Goal: Transaction & Acquisition: Subscribe to service/newsletter

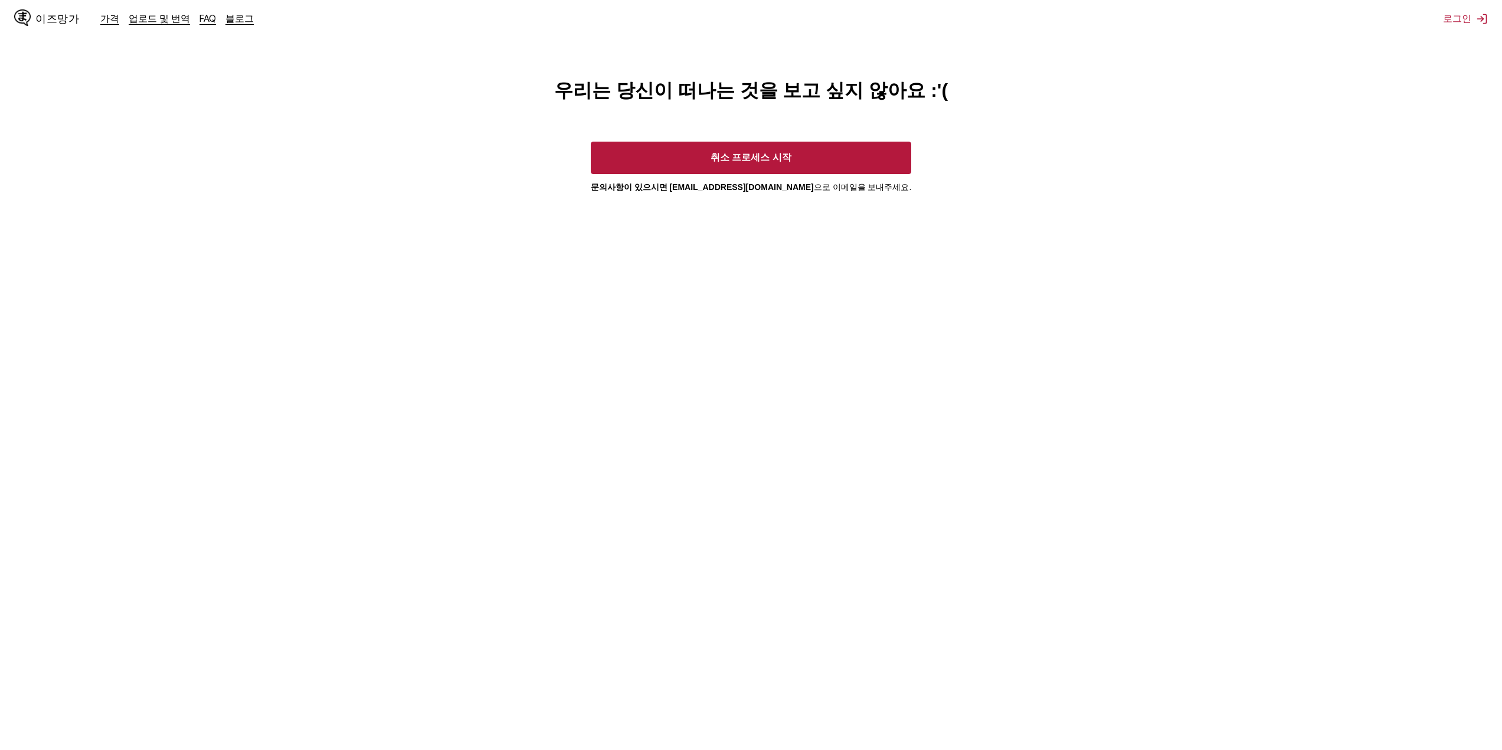
click at [40, 18] on font "이즈망가" at bounding box center [57, 18] width 44 height 11
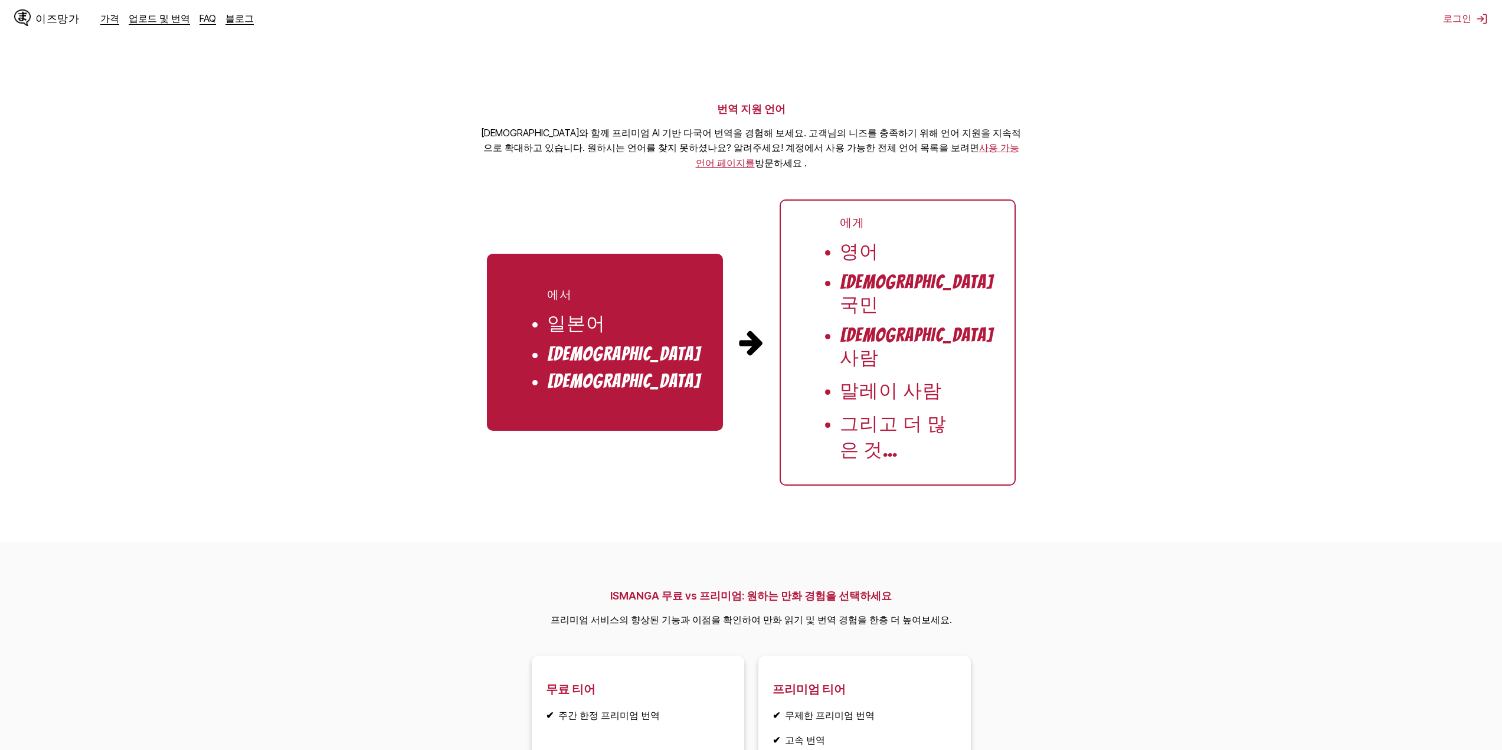
scroll to position [1121, 0]
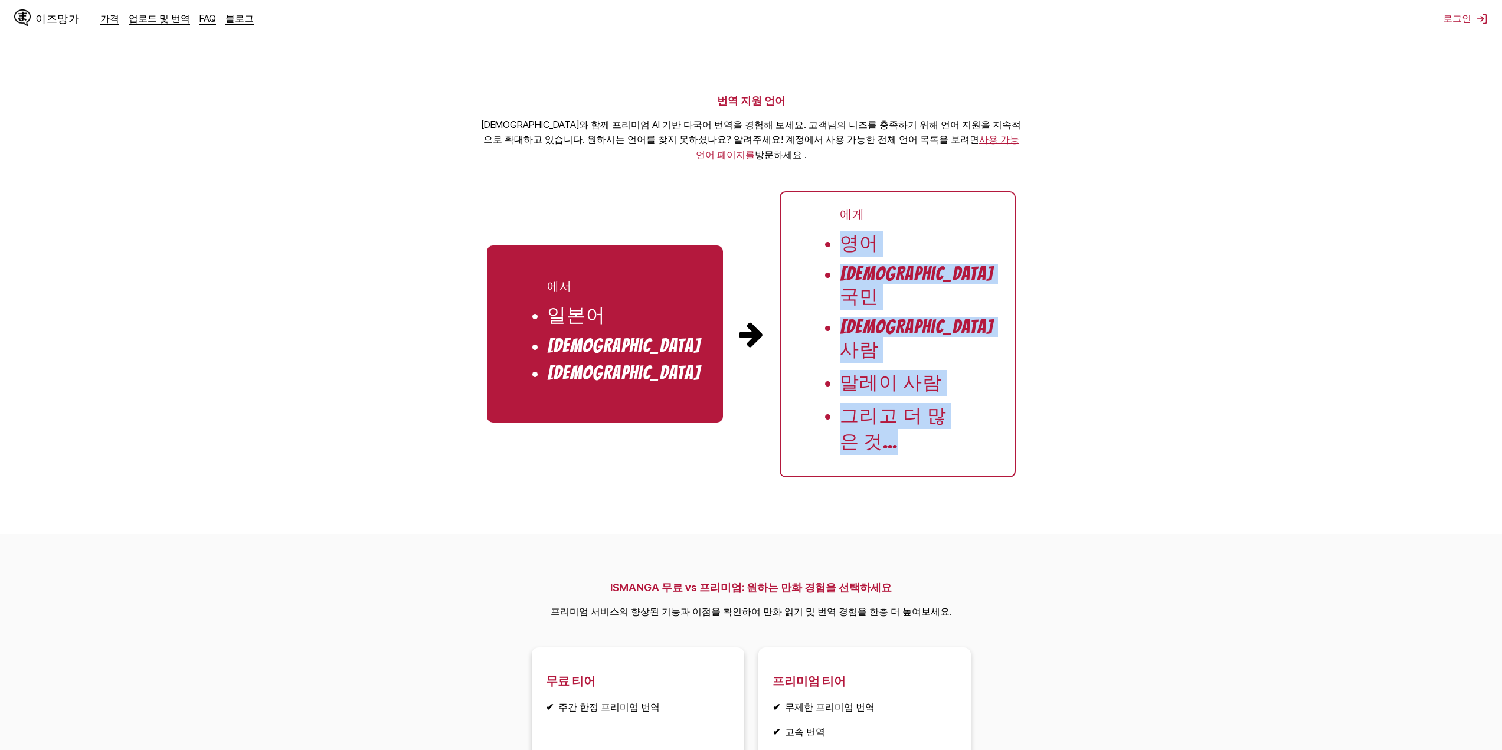
drag, startPoint x: 831, startPoint y: 248, endPoint x: 947, endPoint y: 414, distance: 202.5
click at [947, 414] on ul "에게 영어 [DEMOGRAPHIC_DATA] 국민 [DEMOGRAPHIC_DATA] 사람 말레이 사람 그리고 더 많은 것..." at bounding box center [897, 334] width 236 height 286
click at [947, 414] on li "그리고 더 많은 것..." at bounding box center [898, 429] width 116 height 52
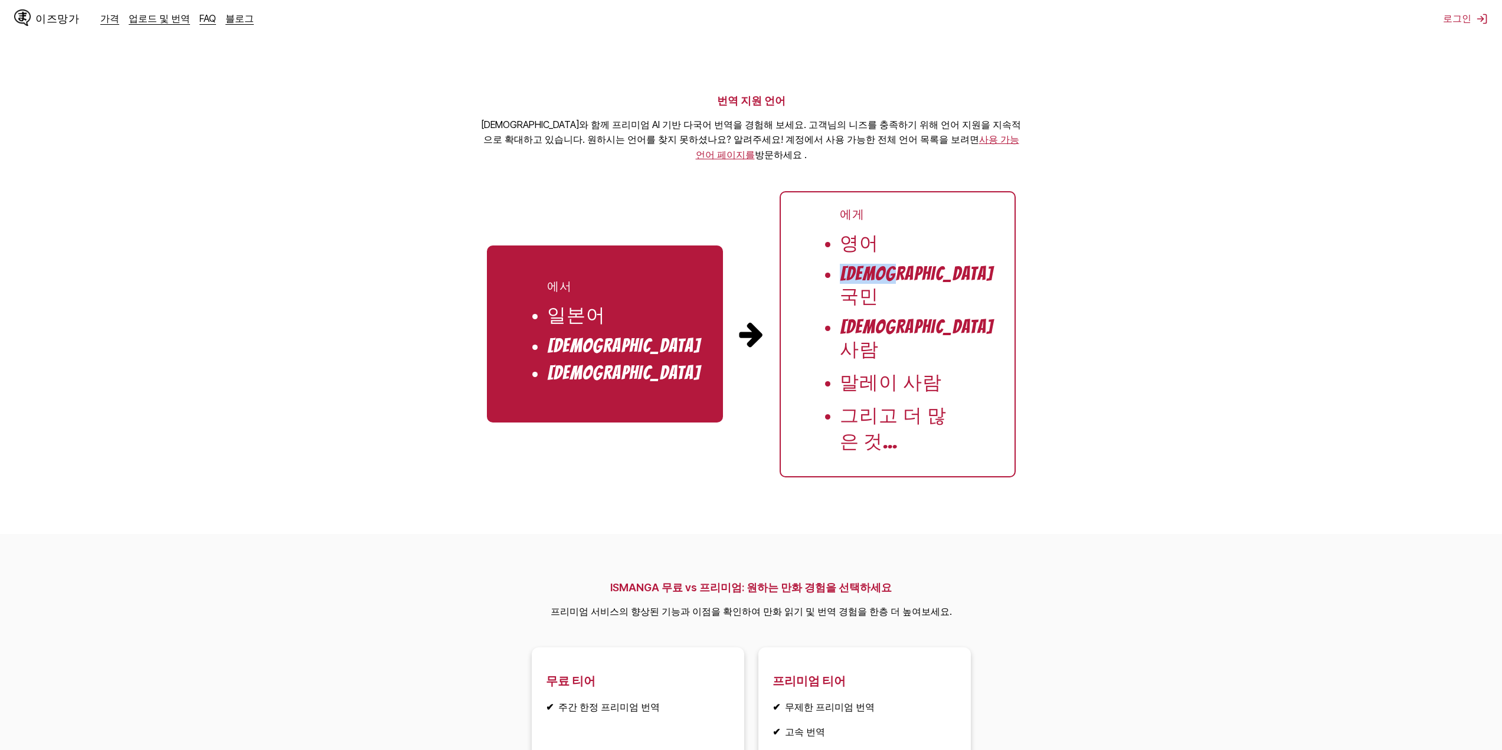
drag, startPoint x: 851, startPoint y: 278, endPoint x: 990, endPoint y: 282, distance: 138.7
click at [975, 282] on ul "에게 영어 [DEMOGRAPHIC_DATA] 국민 [DEMOGRAPHIC_DATA] 사람 말레이 사람 그리고 더 많은 것..." at bounding box center [897, 334] width 236 height 286
click at [990, 282] on ul "에게 영어 [DEMOGRAPHIC_DATA] 국민 [DEMOGRAPHIC_DATA] 사람 말레이 사람 그리고 더 많은 것..." at bounding box center [897, 334] width 236 height 286
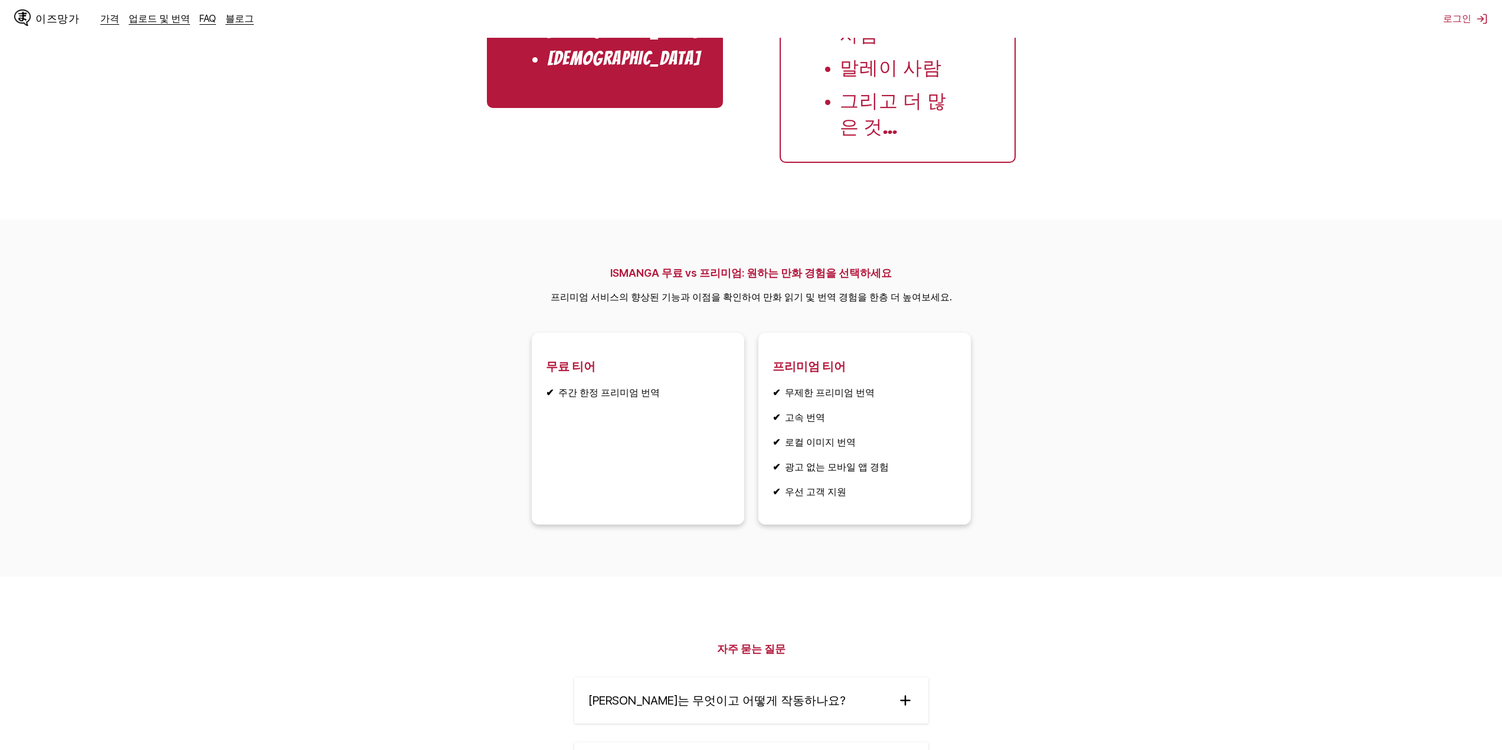
scroll to position [1475, 0]
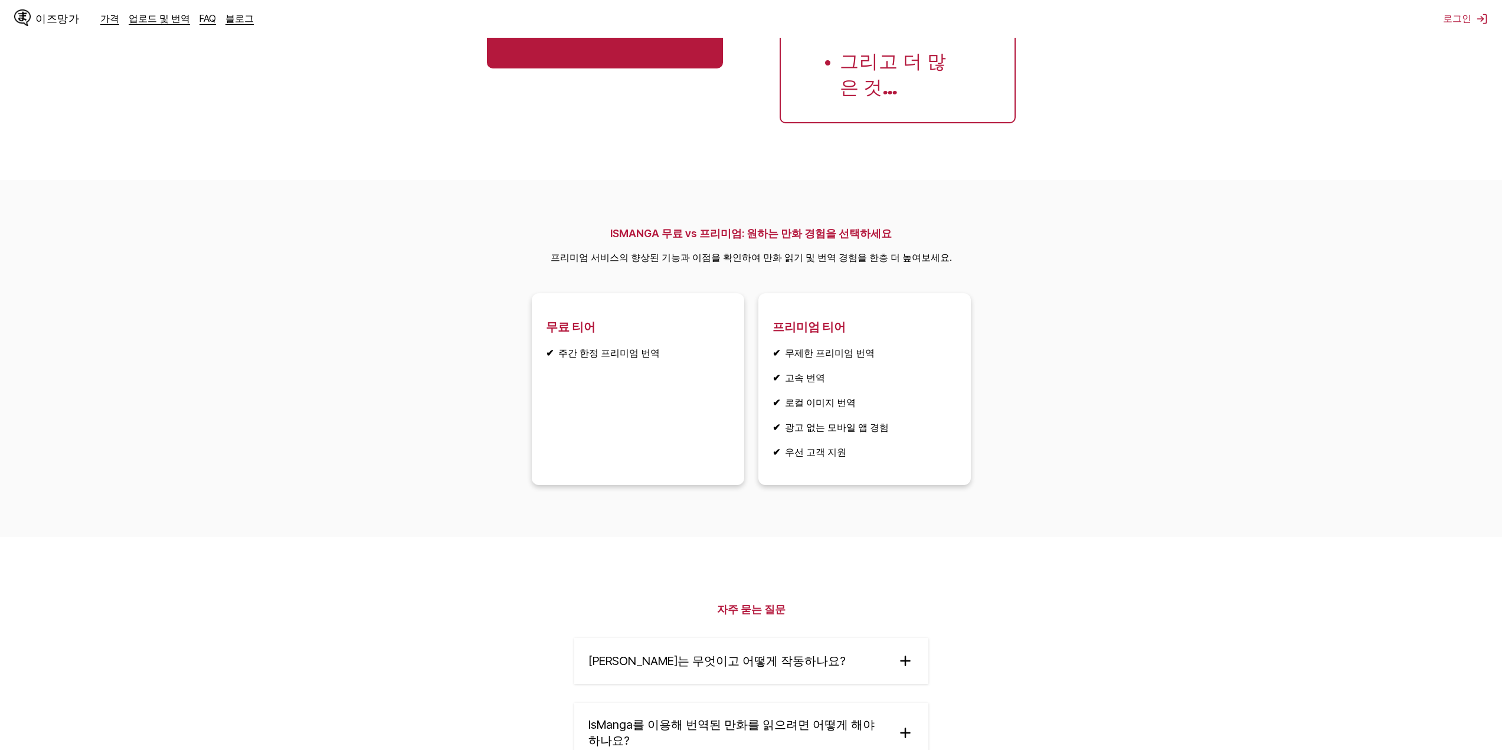
drag, startPoint x: 769, startPoint y: 320, endPoint x: 932, endPoint y: 321, distance: 163.5
click at [918, 321] on article "프리미엄 티어 ✔ 무제한 프리미엄 번역 ✔ 고속 번역 ✔ 로컬 이미지 번역 ✔ 광고 없는 모바일 앱 경험 ✔ 우선 고객 지원" at bounding box center [864, 389] width 212 height 192
click at [932, 347] on li "✔ 무제한 프리미엄 번역" at bounding box center [864, 353] width 184 height 13
drag, startPoint x: 772, startPoint y: 353, endPoint x: 862, endPoint y: 351, distance: 89.7
click at [838, 350] on article "프리미엄 티어 ✔ 무제한 프리미엄 번역 ✔ 고속 번역 ✔ 로컬 이미지 번역 ✔ 광고 없는 모바일 앱 경험 ✔ 우선 고객 지원" at bounding box center [864, 389] width 212 height 192
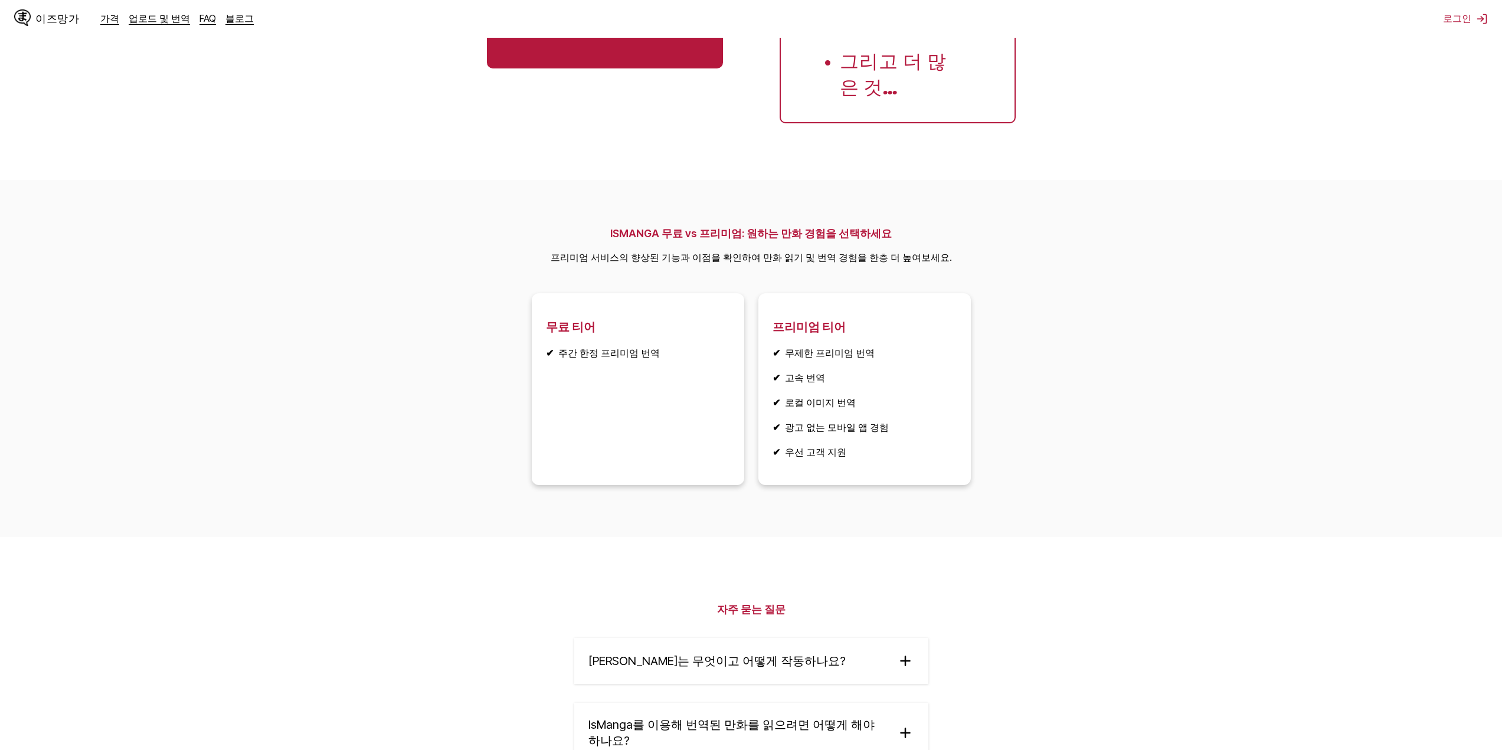
click at [869, 372] on li "✔ 고속 번역" at bounding box center [864, 378] width 184 height 13
drag, startPoint x: 767, startPoint y: 349, endPoint x: 834, endPoint y: 348, distance: 66.7
click at [823, 347] on article "프리미엄 티어 ✔ 무제한 프리미엄 번역 ✔ 고속 번역 ✔ 로컬 이미지 번역 ✔ 광고 없는 모바일 앱 경험 ✔ 우선 고객 지원" at bounding box center [864, 389] width 212 height 192
click at [840, 372] on li "✔ 고속 번역" at bounding box center [864, 378] width 184 height 13
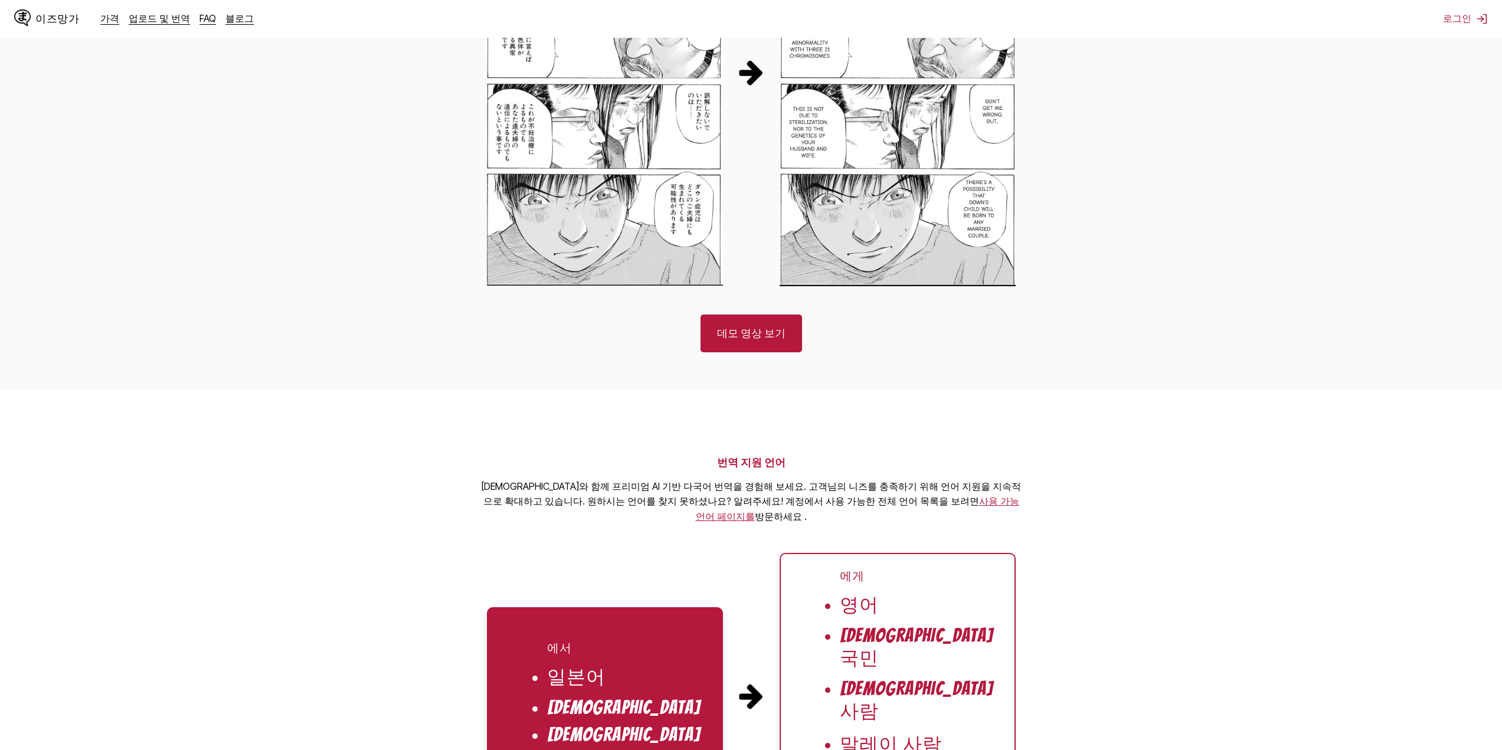
scroll to position [0, 0]
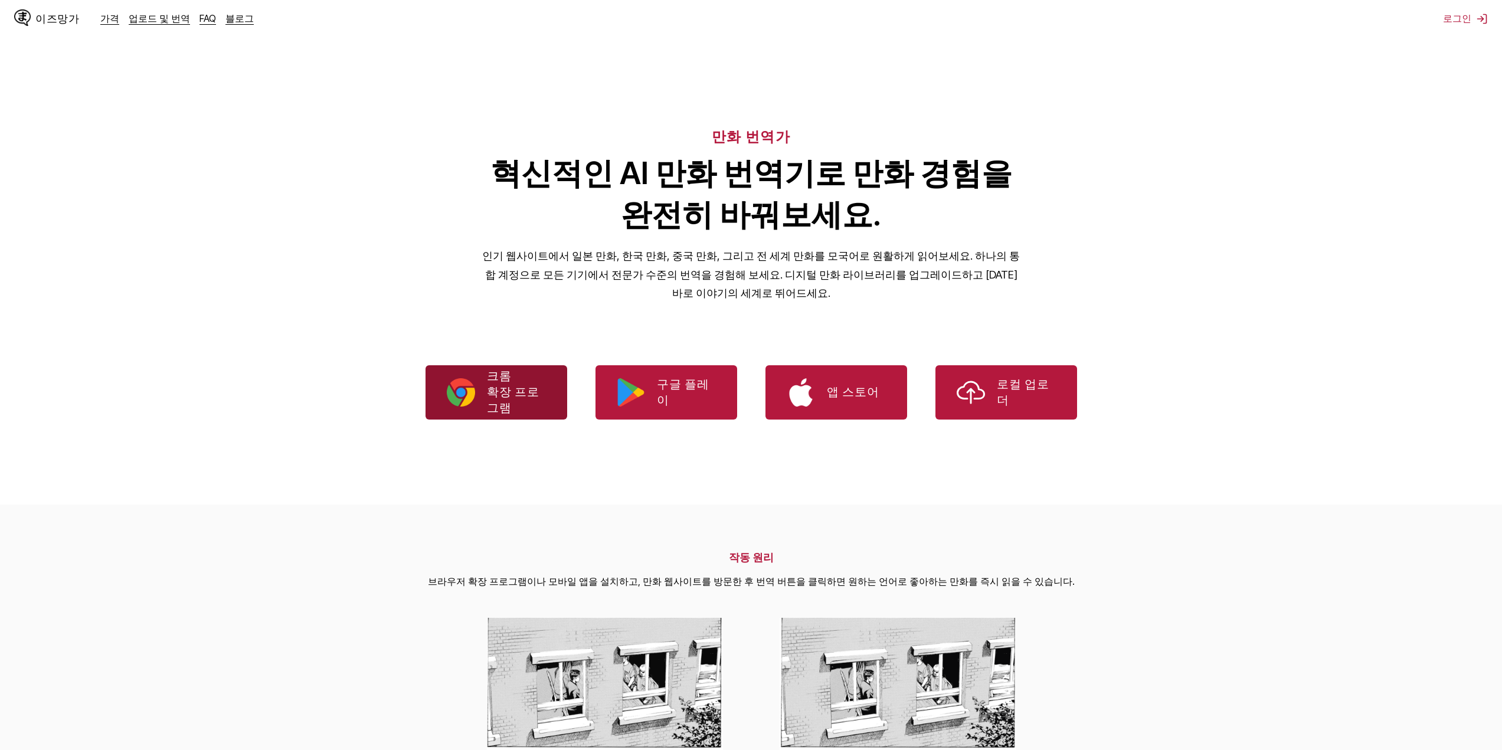
click at [517, 395] on font "확장 프로그램" at bounding box center [513, 399] width 53 height 29
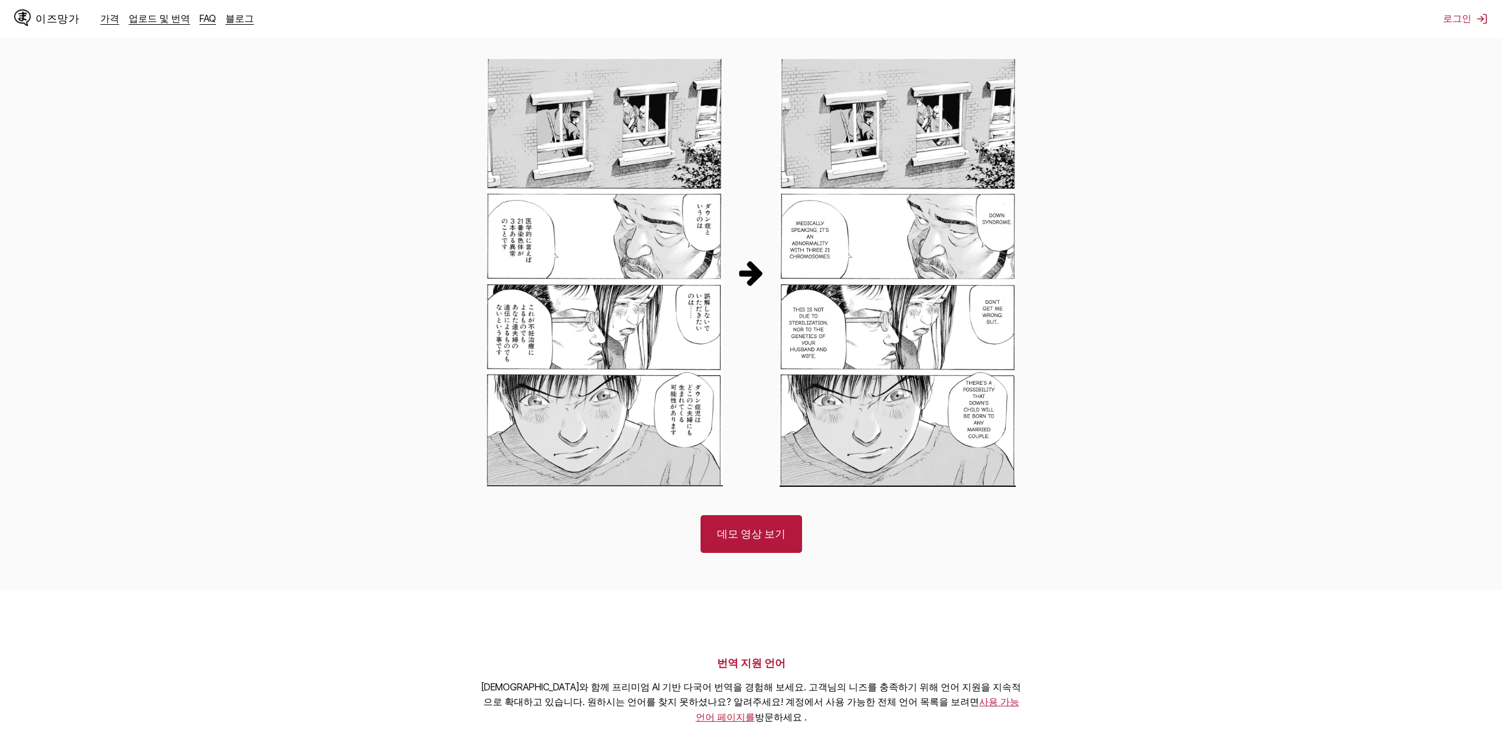
scroll to position [944, 0]
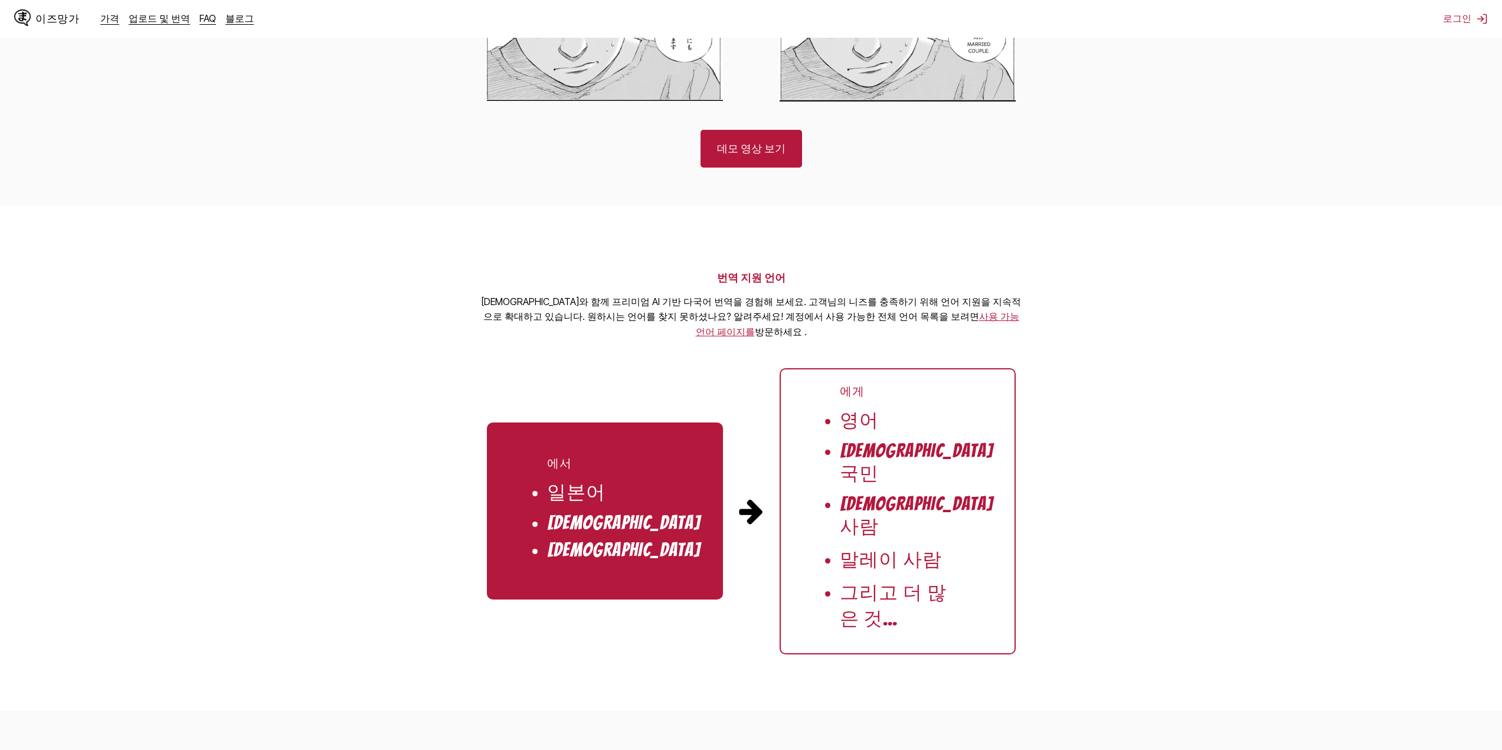
click at [764, 281] on h2 "번역 지원 언어" at bounding box center [751, 278] width 543 height 14
click at [899, 326] on font "사용 가능 언어 페이지를" at bounding box center [857, 323] width 323 height 27
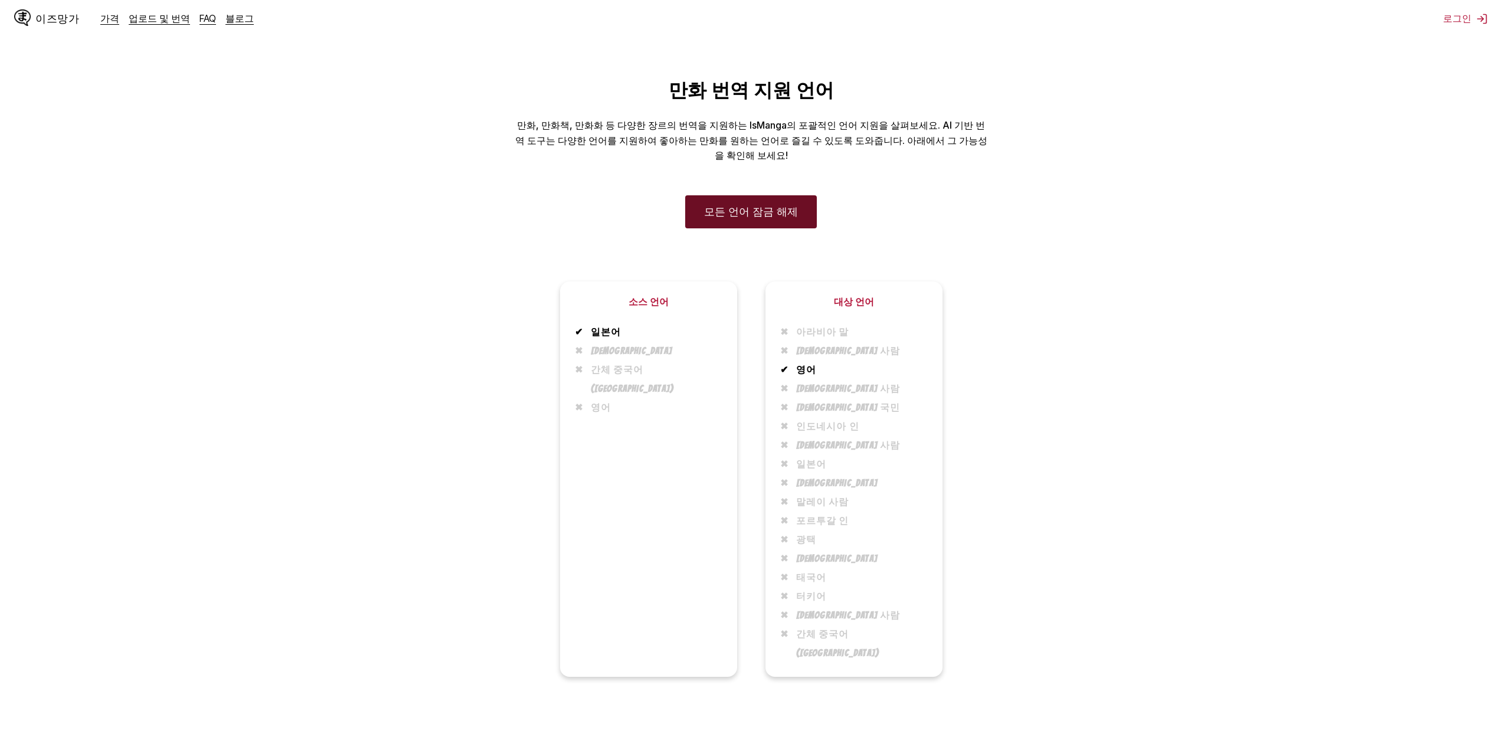
click at [778, 218] on font "모든 언어 잠금 해제" at bounding box center [751, 212] width 94 height 12
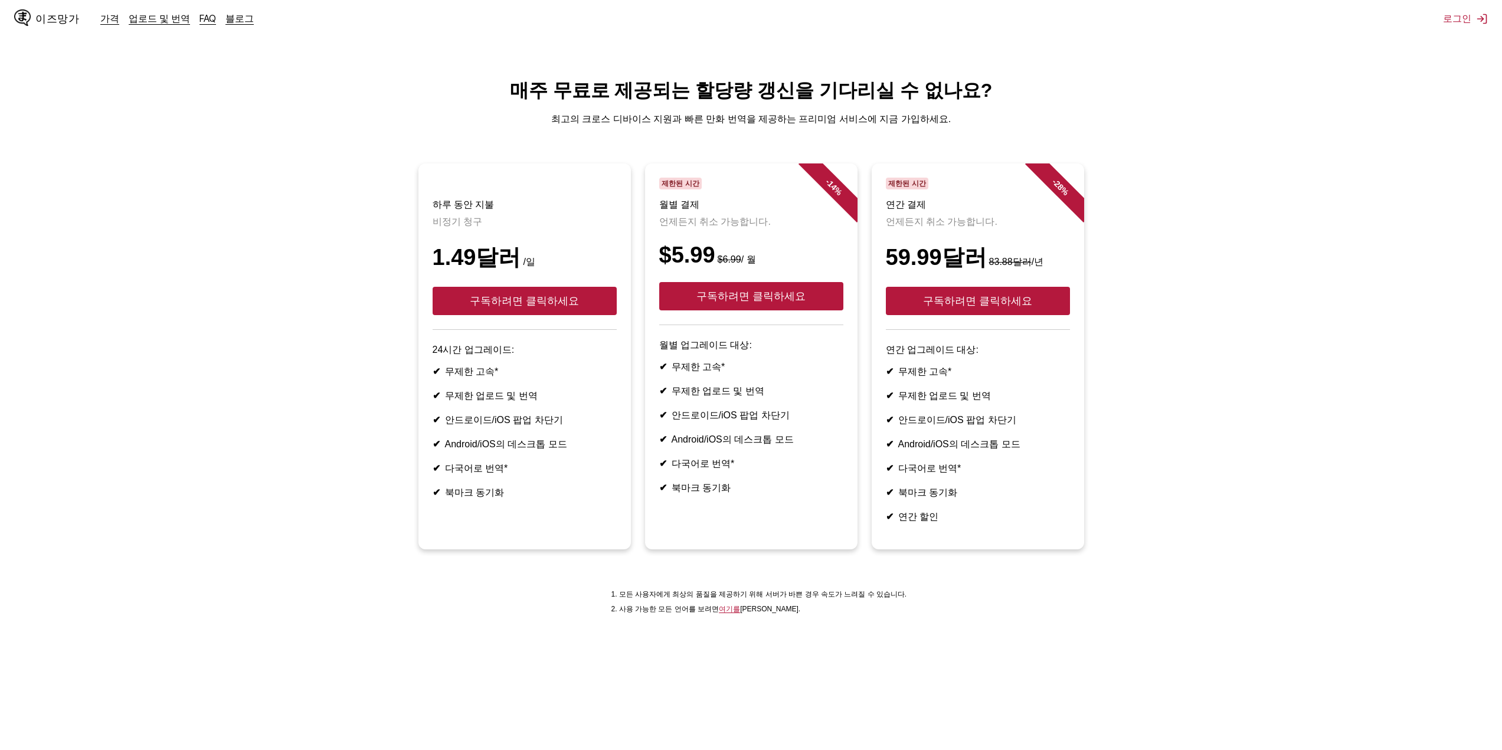
drag, startPoint x: 923, startPoint y: 521, endPoint x: 879, endPoint y: 382, distance: 145.4
click at [879, 383] on article "- 28 % 제한된 시간 연간 결제 언제든지 취소 가능합니다. 59.99달러 83.88달러 /년 구독하려면 클릭하세요 연간 업그레이드 대상: …" at bounding box center [978, 356] width 212 height 386
click at [1013, 449] on font "Android/iOS의 데스크톱 모드" at bounding box center [959, 444] width 122 height 10
drag, startPoint x: 454, startPoint y: 388, endPoint x: 553, endPoint y: 497, distance: 147.9
click at [553, 497] on ul "✔ 무제한 고속* ✔ 무제한 업로드 및 번역 ✔ 안드로이드/iOS 팝업 차단기 ✔ Android/iOS의 데스크톱 모드 ✔ 다국어로 번역* ✔…" at bounding box center [525, 432] width 184 height 133
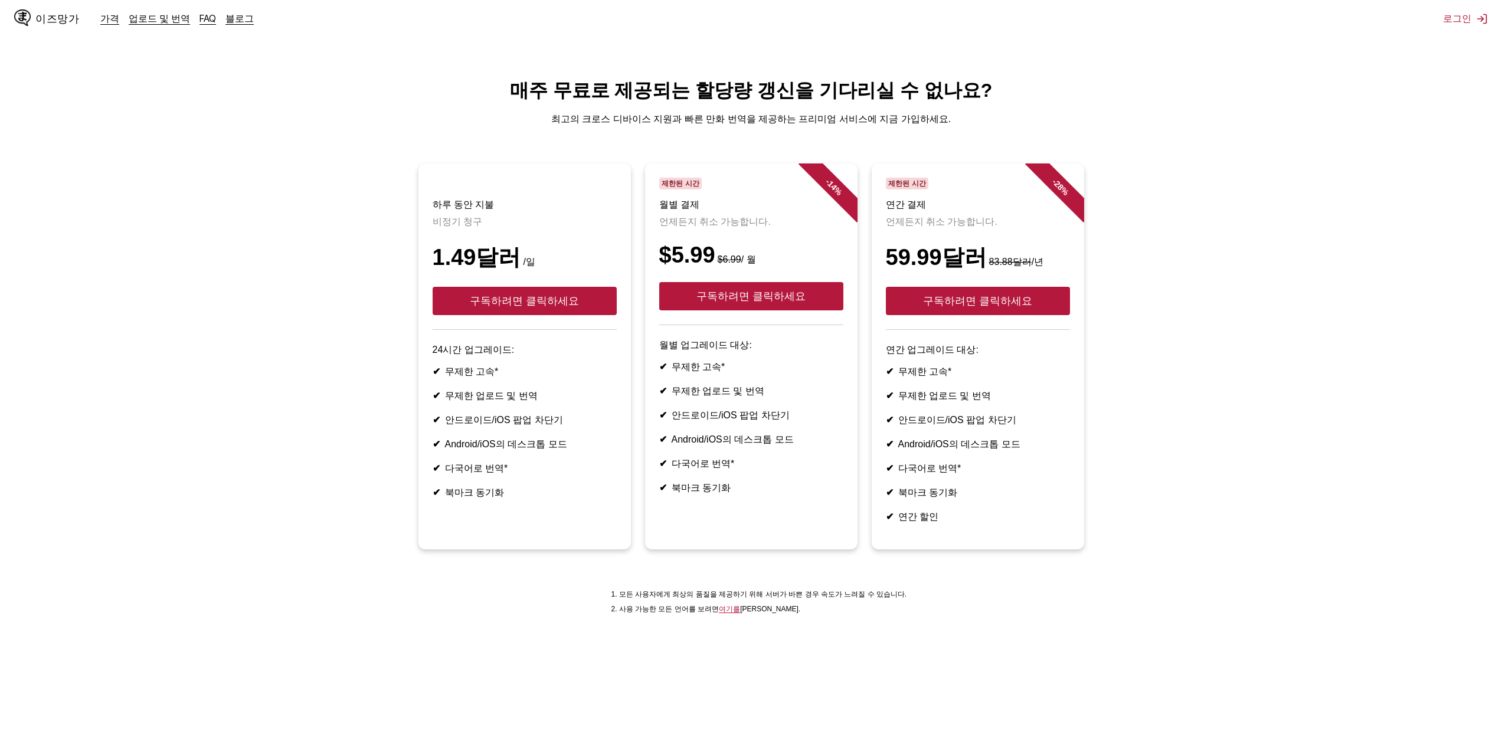
click at [553, 497] on ul "✔ 무제한 고속* ✔ 무제한 업로드 및 번역 ✔ 안드로이드/iOS 팝업 차단기 ✔ Android/iOS의 데스크톱 모드 ✔ 다국어로 번역* ✔…" at bounding box center [525, 432] width 184 height 133
drag, startPoint x: 448, startPoint y: 383, endPoint x: 561, endPoint y: 521, distance: 178.2
click at [560, 499] on ul "✔ 무제한 고속* ✔ 무제한 업로드 및 번역 ✔ 안드로이드/iOS 팝업 차단기 ✔ Android/iOS의 데스크톱 모드 ✔ 다국어로 번역* ✔…" at bounding box center [525, 432] width 184 height 133
click at [561, 499] on li "✔ 북마크 동기화" at bounding box center [525, 493] width 184 height 12
drag, startPoint x: 500, startPoint y: 506, endPoint x: 427, endPoint y: 394, distance: 133.6
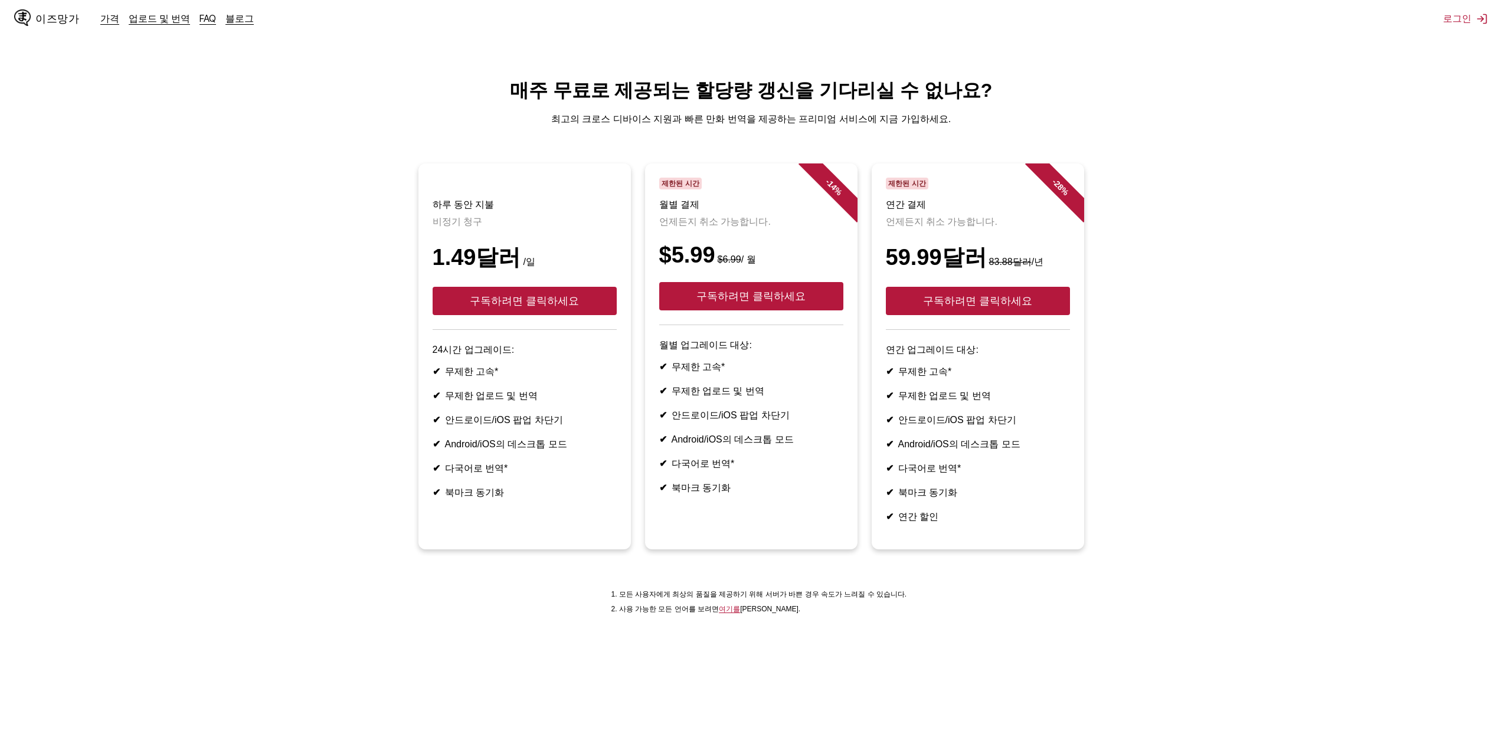
click at [427, 394] on article "하루 동안 지불 비정기 청구 1.49달러 /일 구독하려면 클릭하세요 24시간 업그레이드: ✔ 무제한 고속* ✔ 무제한 업로드 및 번역 ✔ 안드…" at bounding box center [524, 356] width 212 height 386
click at [431, 381] on article "하루 동안 지불 비정기 청구 1.49달러 /일 구독하려면 클릭하세요 24시간 업그레이드: ✔ 무제한 고속* ✔ 무제한 업로드 및 번역 ✔ 안드…" at bounding box center [524, 356] width 212 height 386
drag, startPoint x: 494, startPoint y: 419, endPoint x: 566, endPoint y: 521, distance: 125.3
click at [566, 520] on article "하루 동안 지불 비정기 청구 1.49달러 /일 구독하려면 클릭하세요 24시간 업그레이드: ✔ 무제한 고속* ✔ 무제한 업로드 및 번역 ✔ 안드…" at bounding box center [524, 356] width 212 height 386
click at [567, 499] on li "✔ 북마크 동기화" at bounding box center [525, 493] width 184 height 12
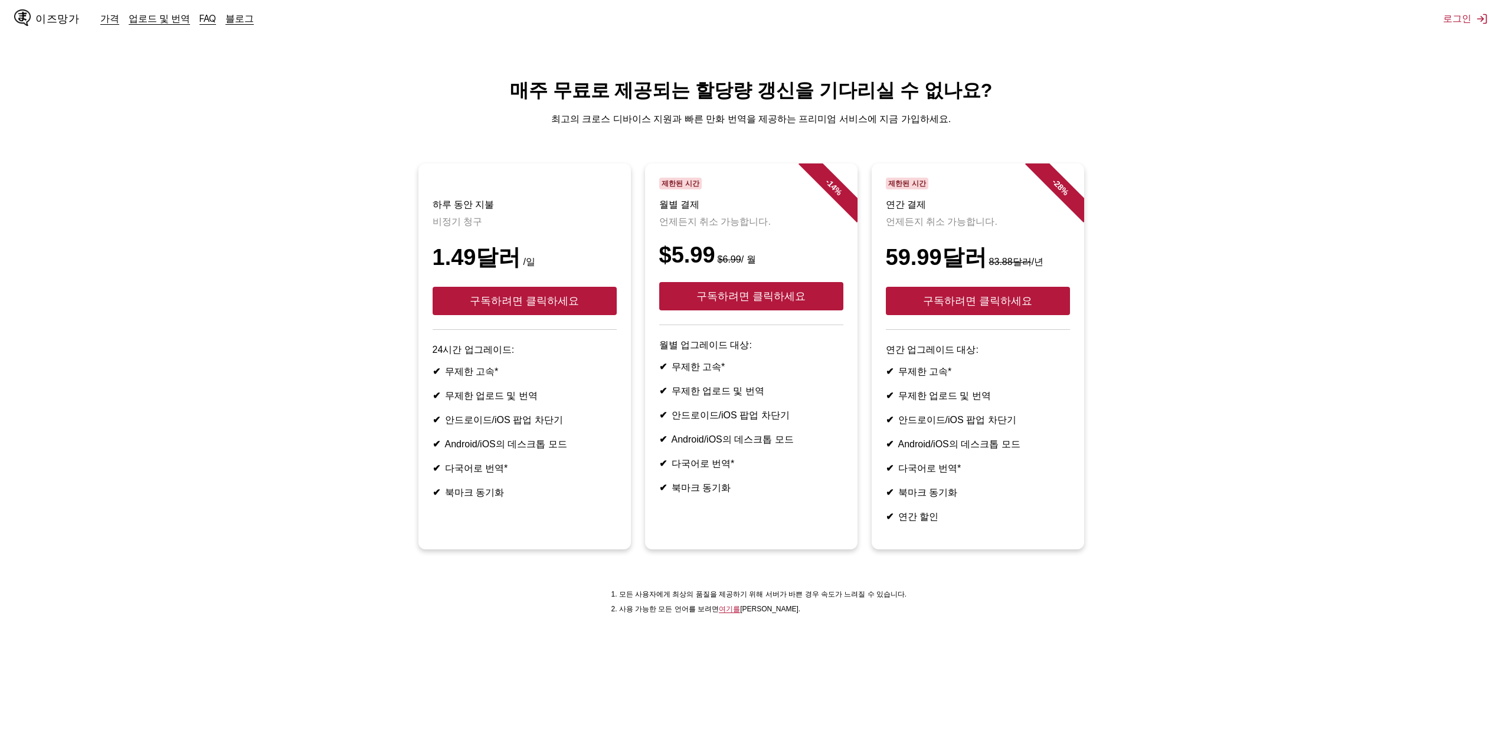
drag, startPoint x: 517, startPoint y: 509, endPoint x: 426, endPoint y: 384, distance: 154.6
click at [426, 385] on article "하루 동안 지불 비정기 청구 1.49달러 /일 구독하려면 클릭하세요 24시간 업그레이드: ✔ 무제한 고속* ✔ 무제한 업로드 및 번역 ✔ 안드…" at bounding box center [524, 356] width 212 height 386
click at [574, 499] on li "✔ 북마크 동기화" at bounding box center [525, 493] width 184 height 12
drag, startPoint x: 525, startPoint y: 515, endPoint x: 427, endPoint y: 378, distance: 168.3
click at [427, 378] on article "하루 동안 지불 비정기 청구 1.49달러 /일 구독하려면 클릭하세요 24시간 업그레이드: ✔ 무제한 고속* ✔ 무제한 업로드 및 번역 ✔ 안드…" at bounding box center [524, 356] width 212 height 386
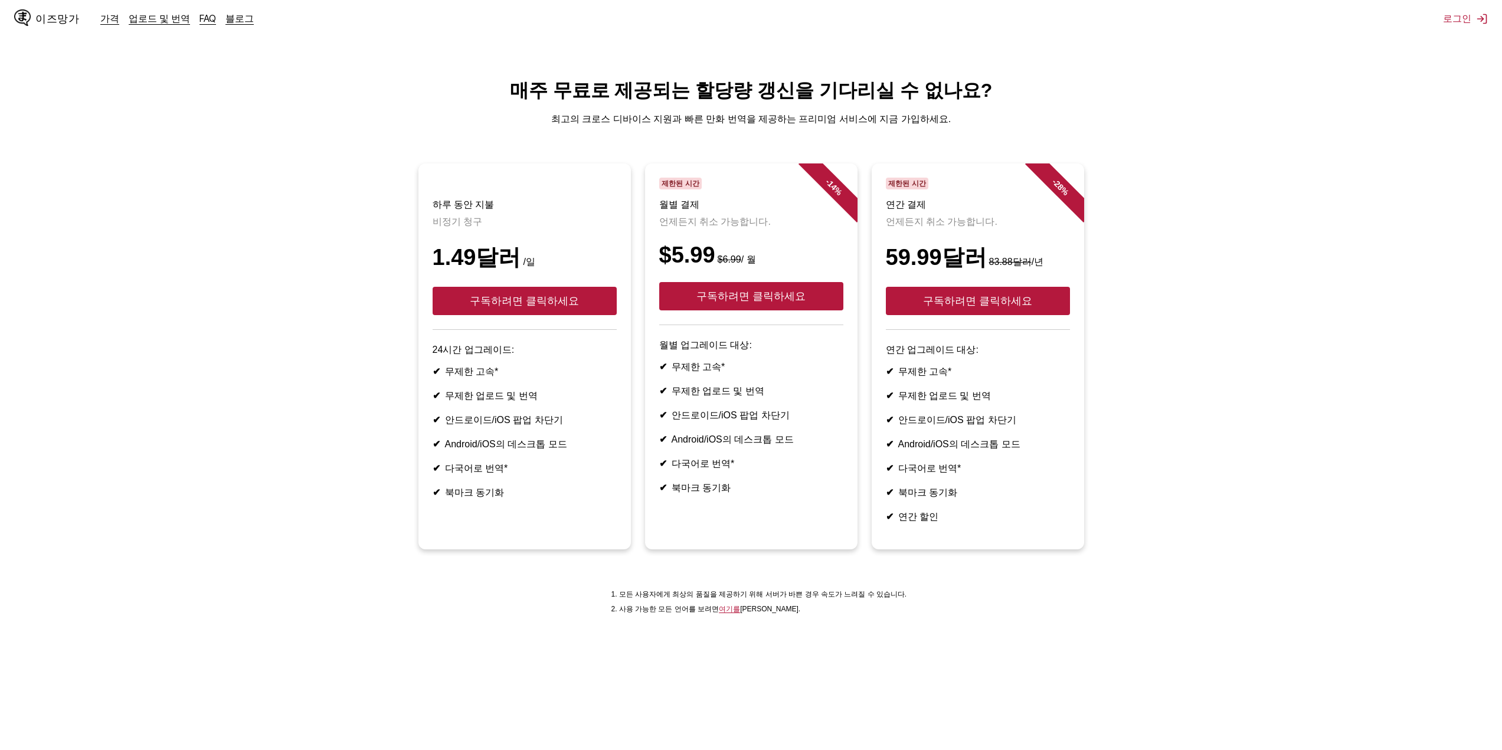
click at [578, 451] on li "✔ Android/iOS의 데스크톱 모드" at bounding box center [525, 444] width 184 height 12
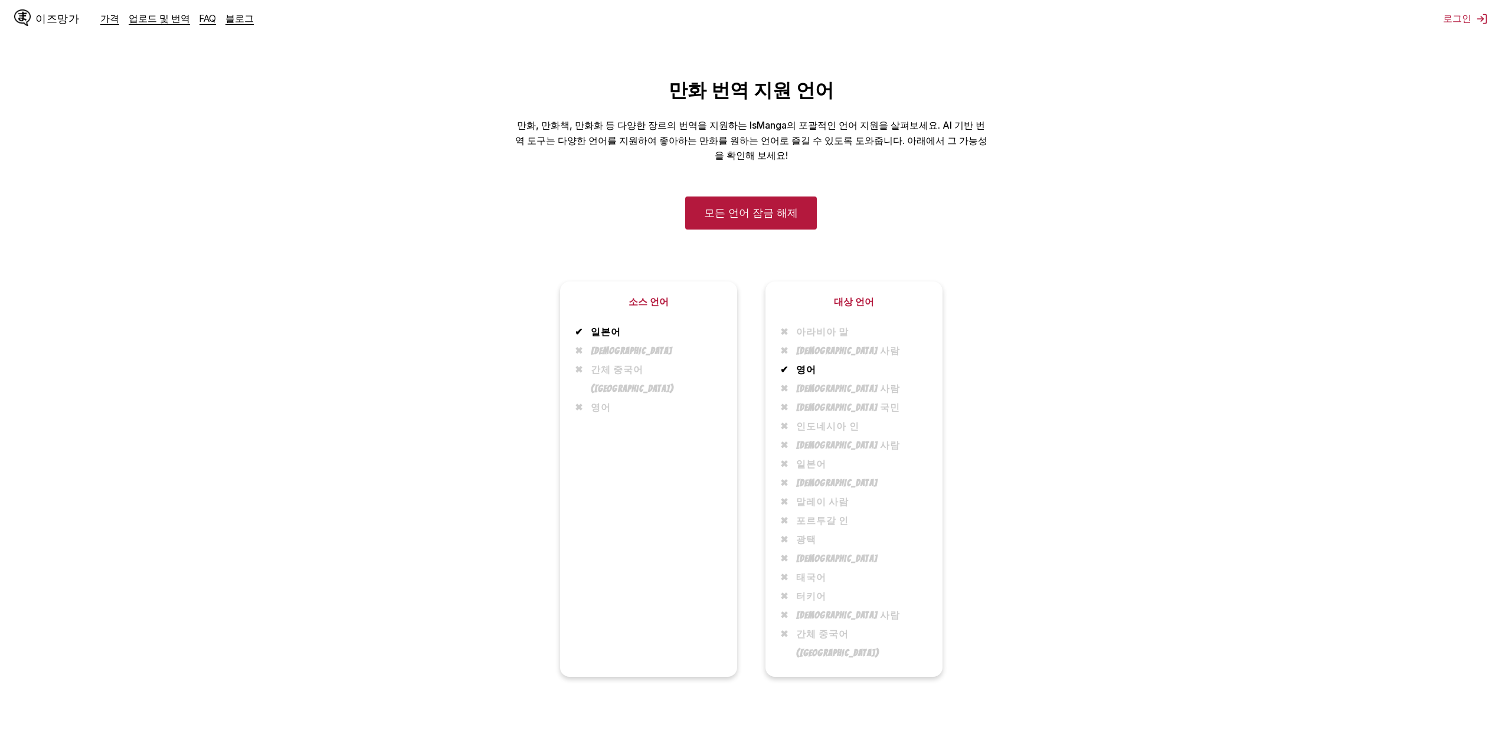
click at [67, 20] on font "이즈망가" at bounding box center [57, 18] width 44 height 11
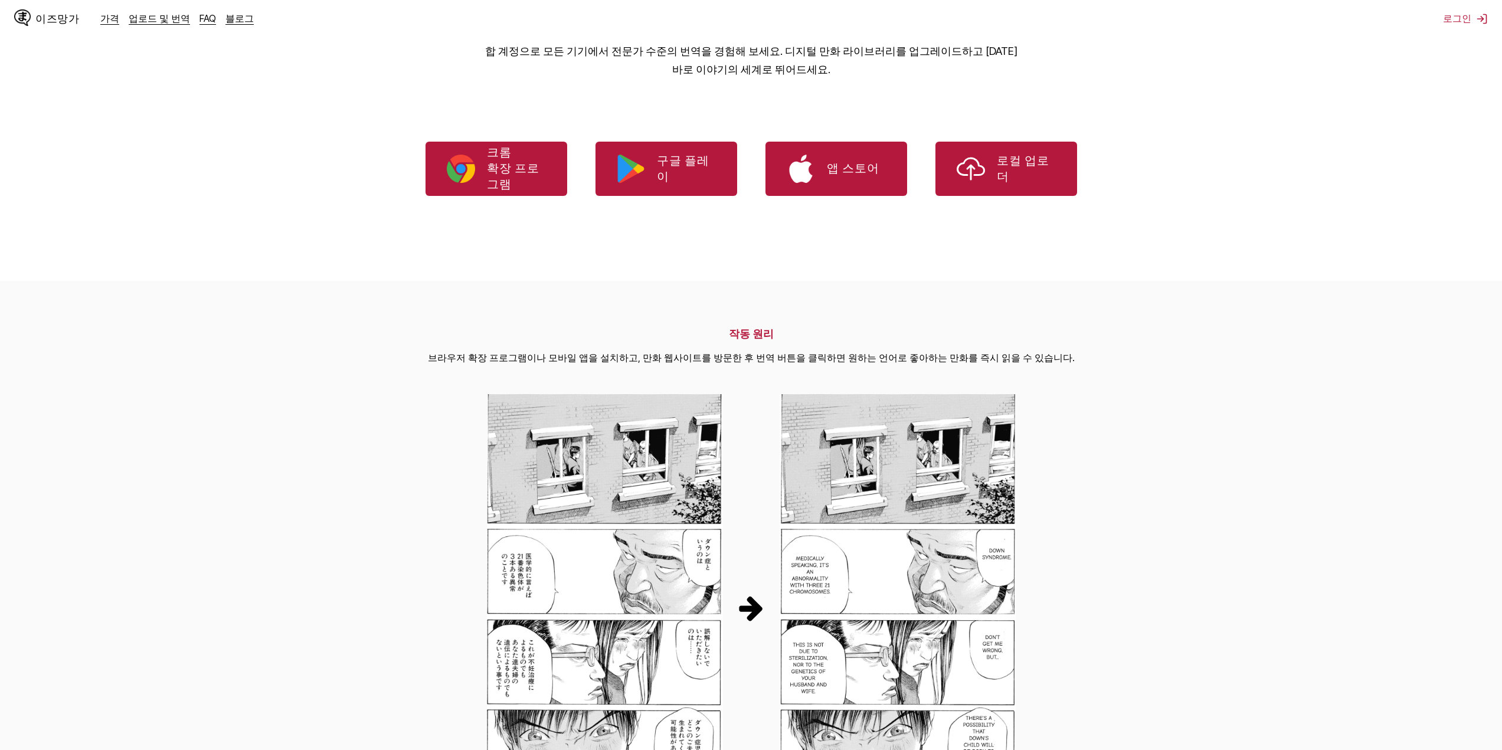
scroll to position [236, 0]
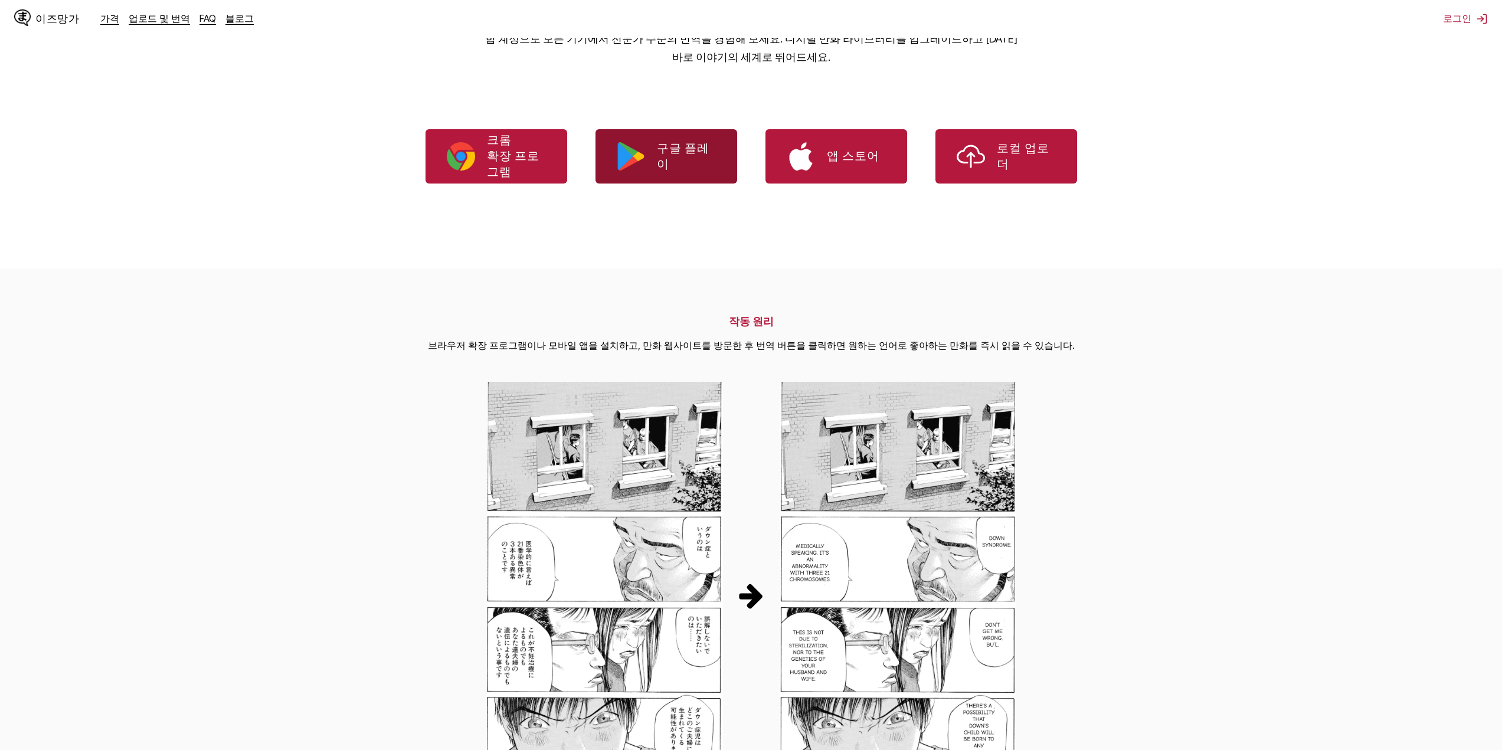
click at [646, 176] on link "구글 플레이" at bounding box center [666, 156] width 142 height 54
